Goal: Information Seeking & Learning: Check status

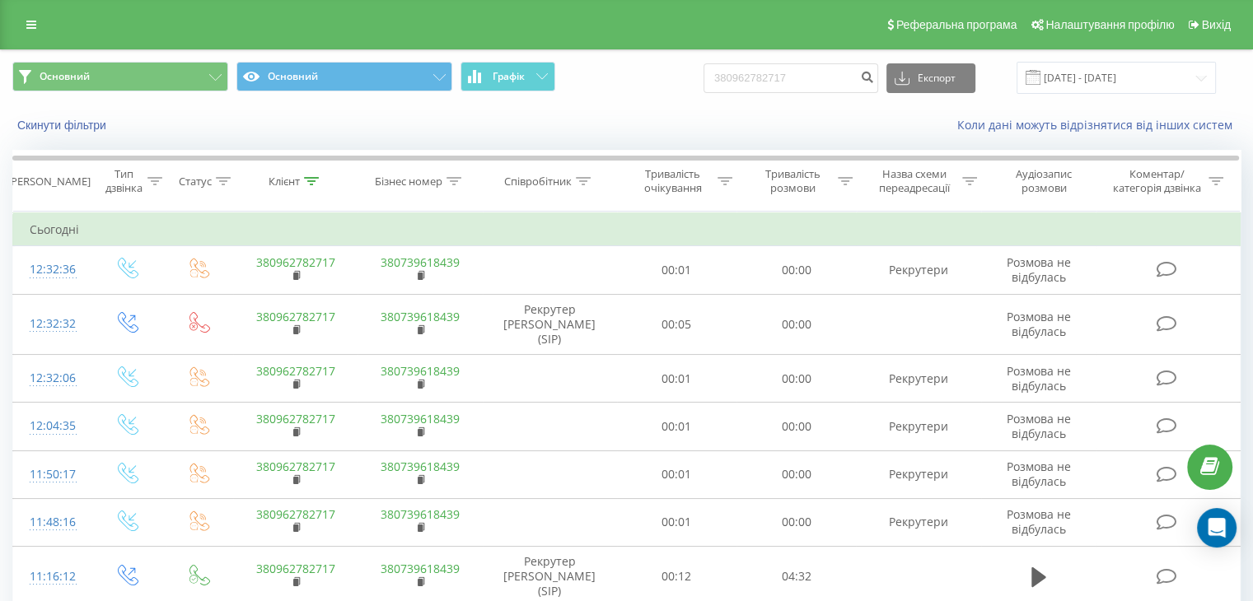
click at [792, 81] on input "380962782717" at bounding box center [790, 78] width 175 height 30
